Goal: Information Seeking & Learning: Compare options

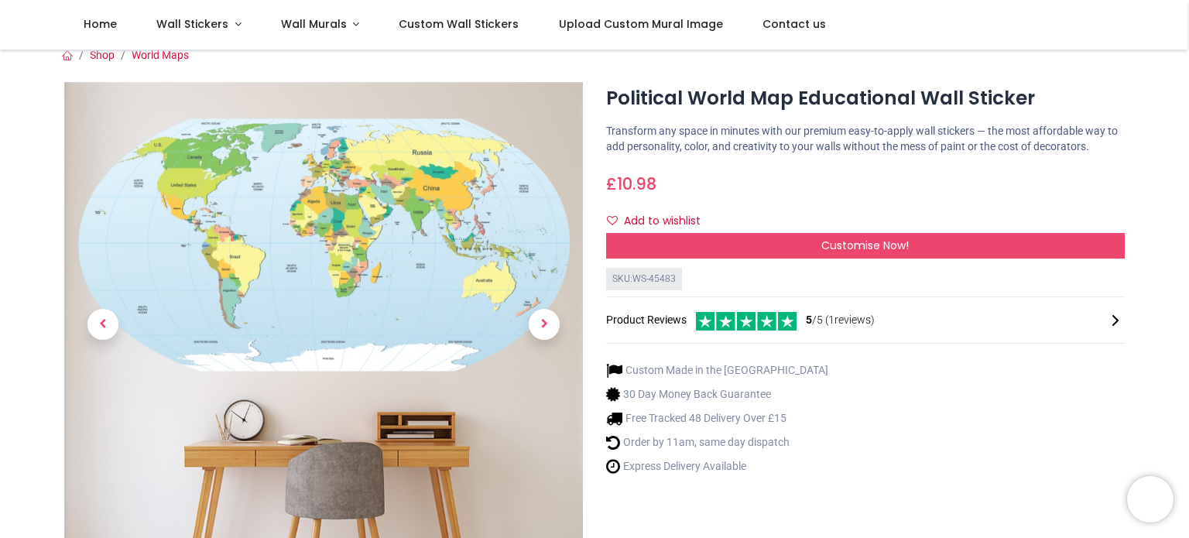
scroll to position [15, 0]
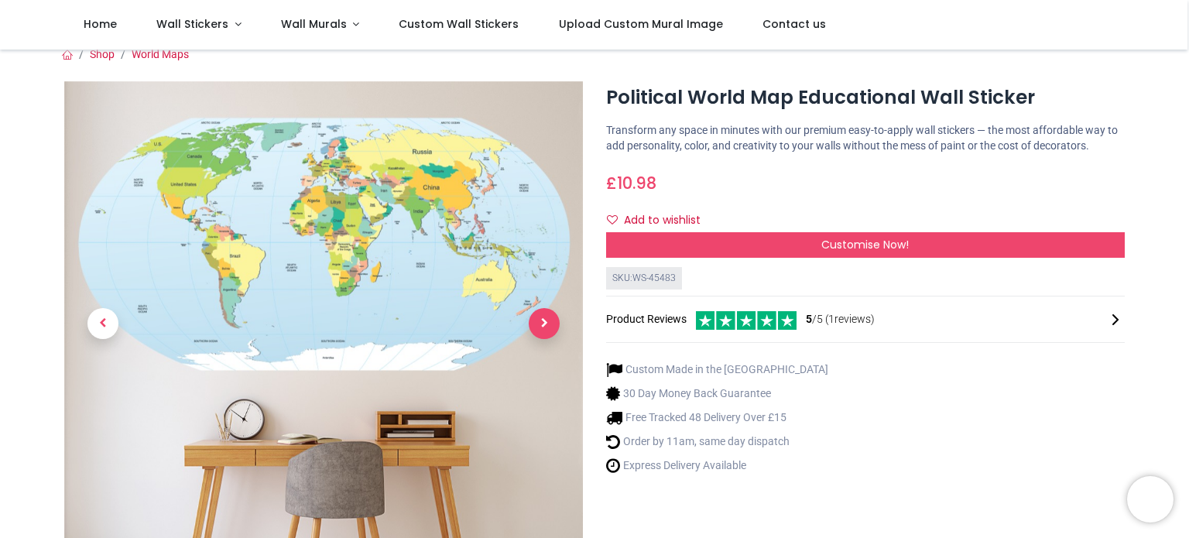
click at [550, 333] on span "Next" at bounding box center [544, 323] width 31 height 31
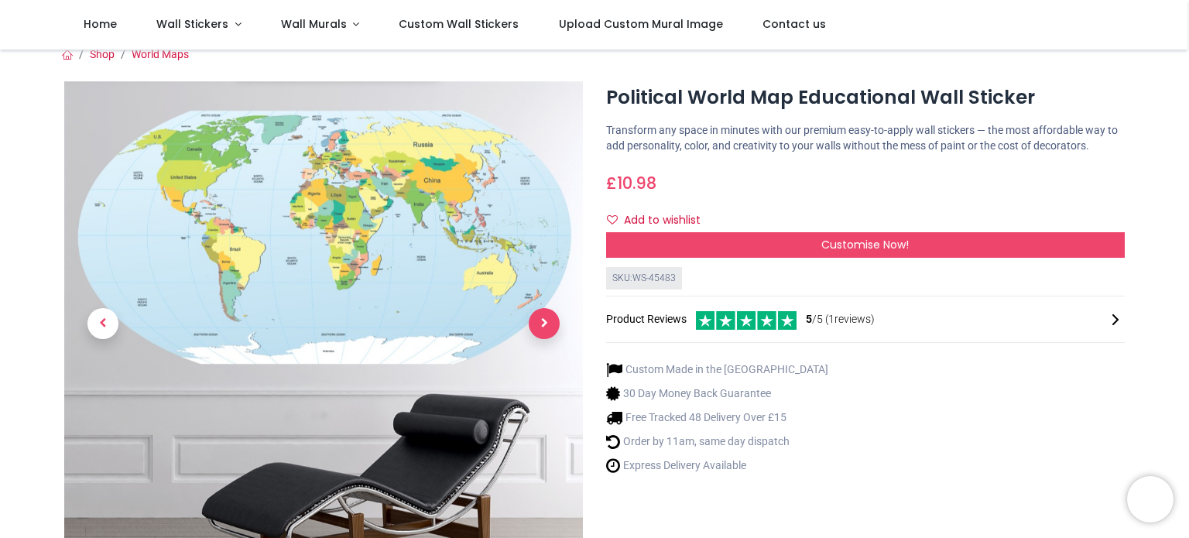
click at [550, 333] on span "Next" at bounding box center [544, 323] width 31 height 31
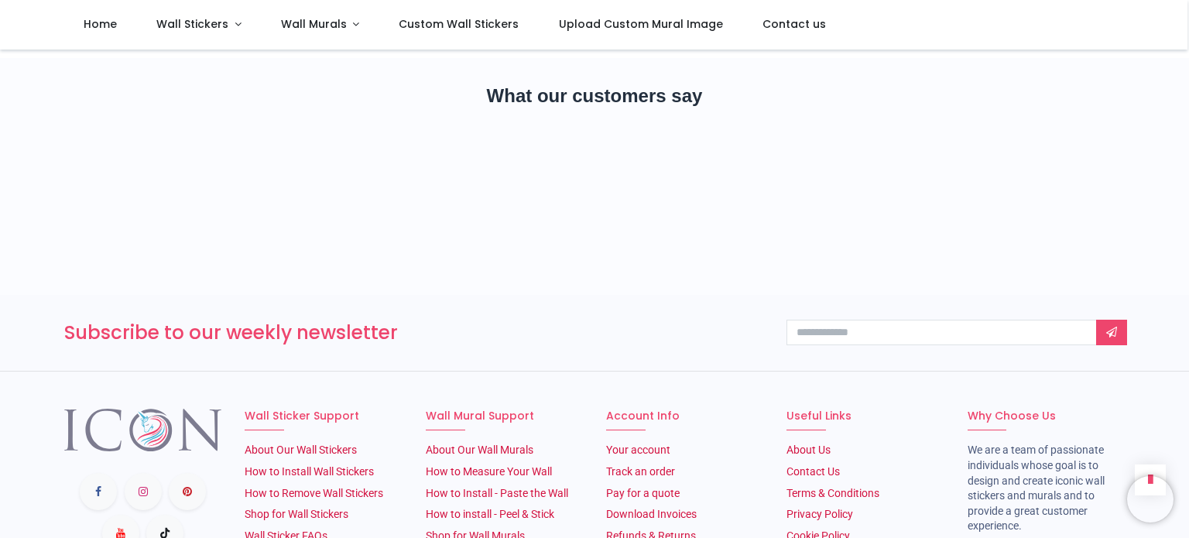
scroll to position [2713, 0]
